Goal: Check status: Check status

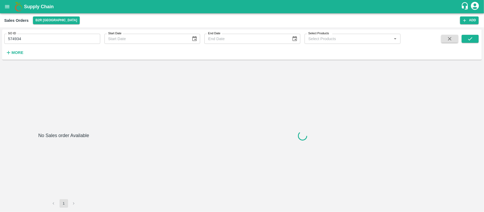
click at [54, 30] on div "SO ID 574934 SO ID" at bounding box center [50, 36] width 100 height 14
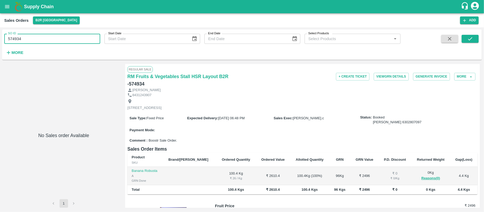
click at [52, 35] on input "574934" at bounding box center [52, 39] width 96 height 10
paste input "text"
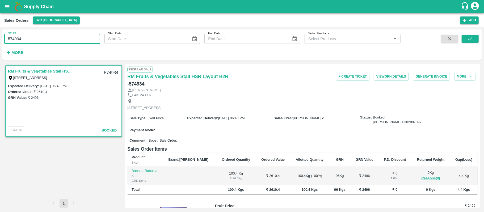
type input "574934"
paste input "text"
type input "603271"
click at [467, 39] on button "submit" at bounding box center [469, 39] width 17 height 8
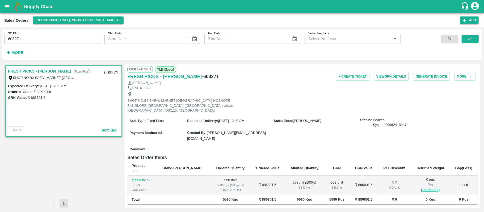
click at [202, 76] on h6 "- 603271" at bounding box center [210, 76] width 17 height 7
copy h6 "603271"
